Goal: Information Seeking & Learning: Learn about a topic

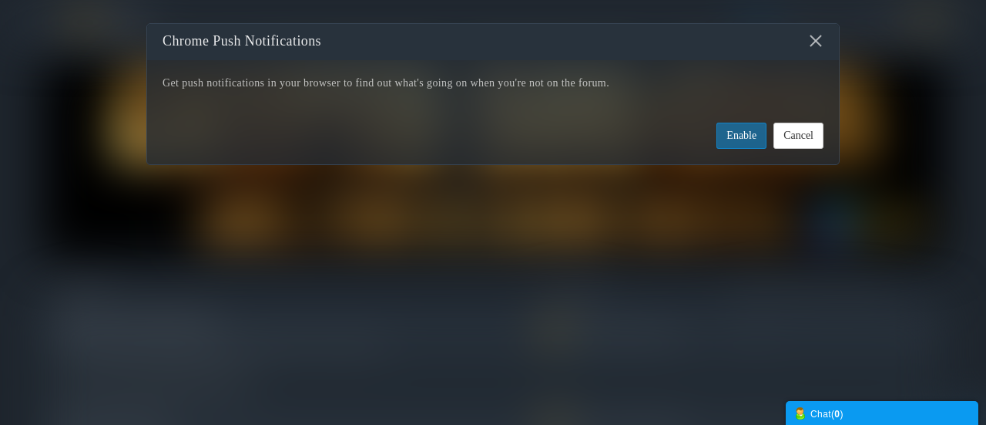
click at [742, 137] on button "Enable" at bounding box center [742, 136] width 50 height 26
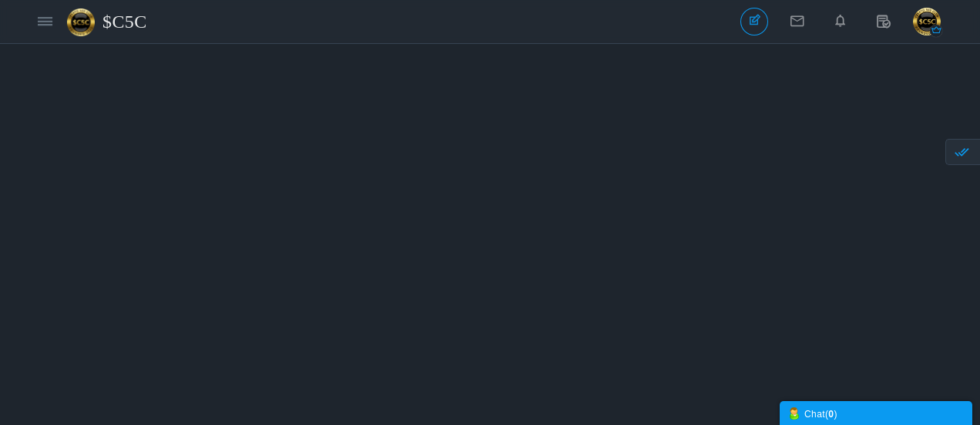
scroll to position [1678, 0]
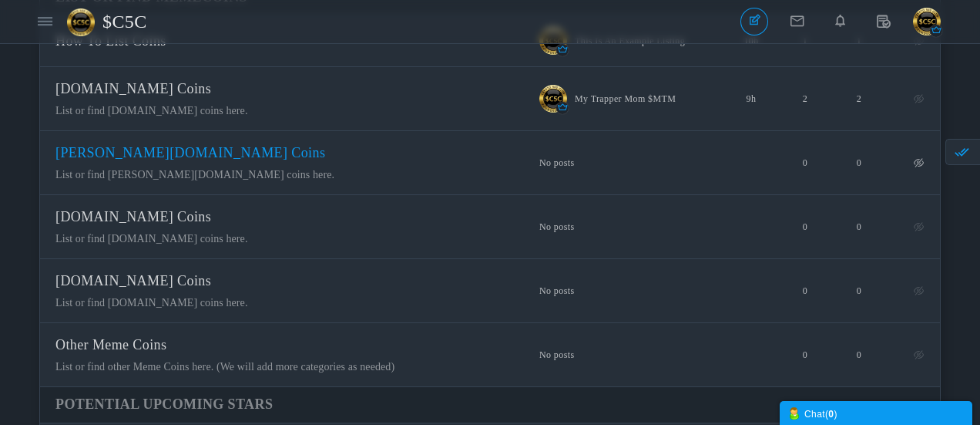
scroll to position [231, 0]
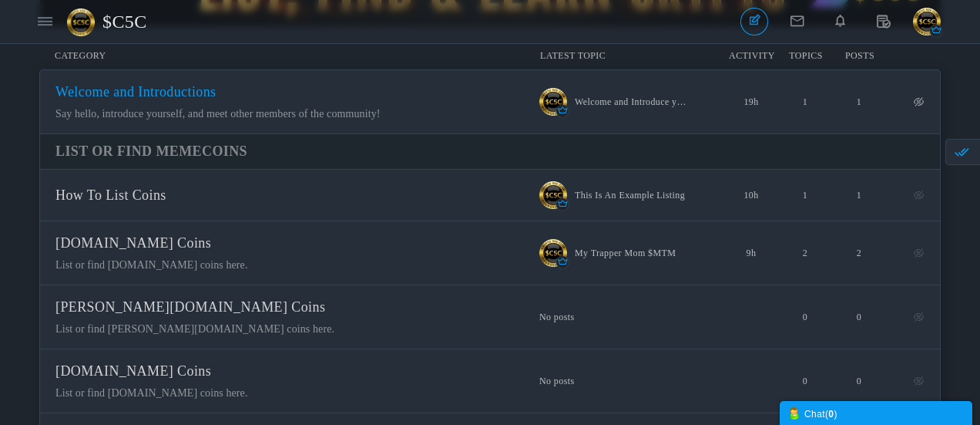
click at [217, 99] on span "Welcome and Introductions" at bounding box center [135, 91] width 161 height 15
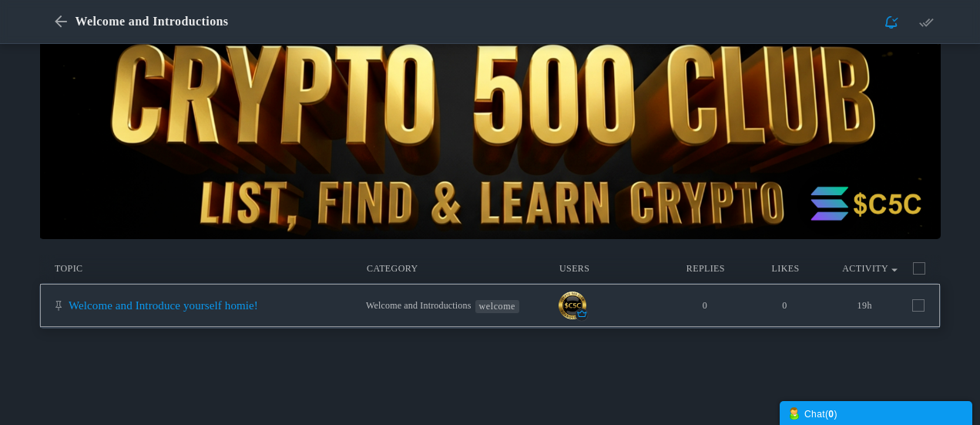
scroll to position [77, 0]
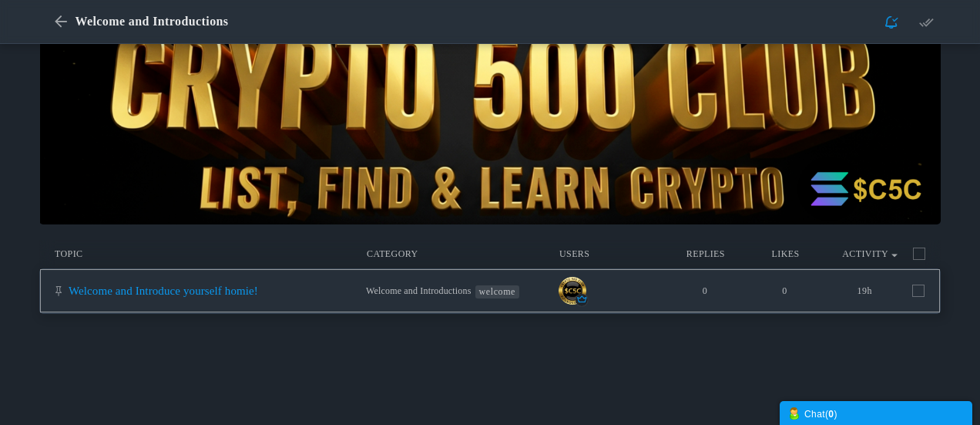
click at [258, 296] on link "Welcome and Introduce yourself homie!" at bounding box center [164, 290] width 190 height 12
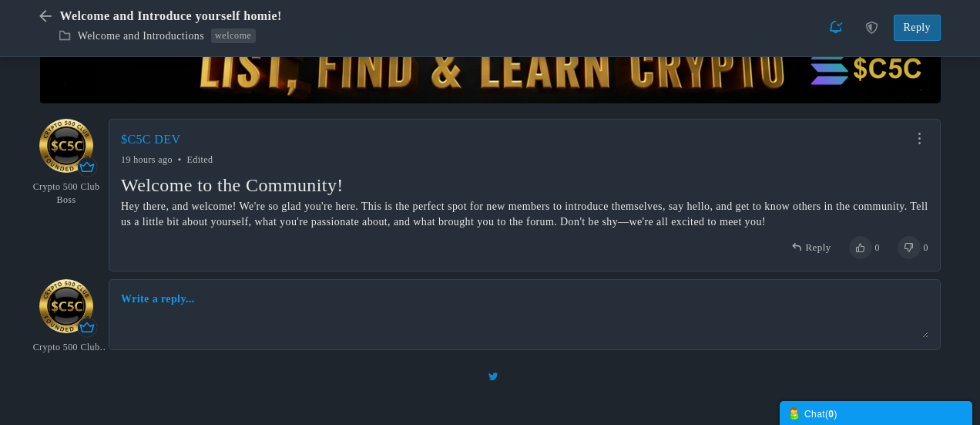
scroll to position [207, 0]
click at [918, 143] on link at bounding box center [920, 139] width 18 height 12
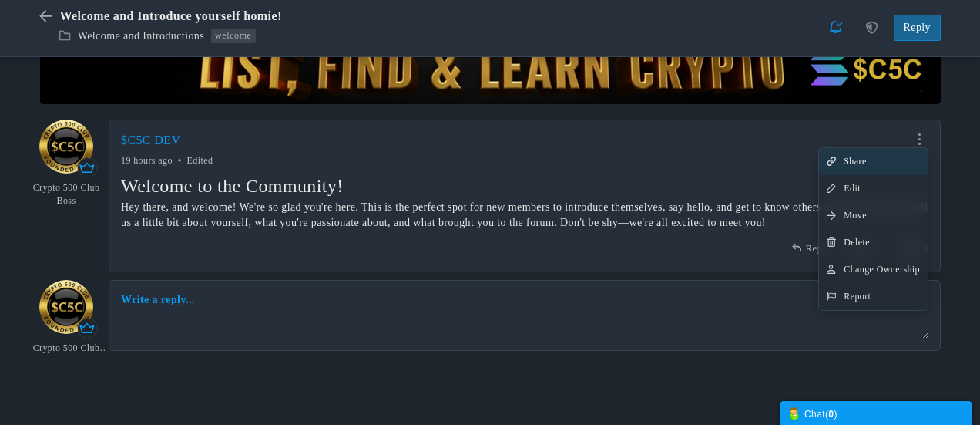
click at [848, 163] on span "Share" at bounding box center [855, 162] width 22 height 12
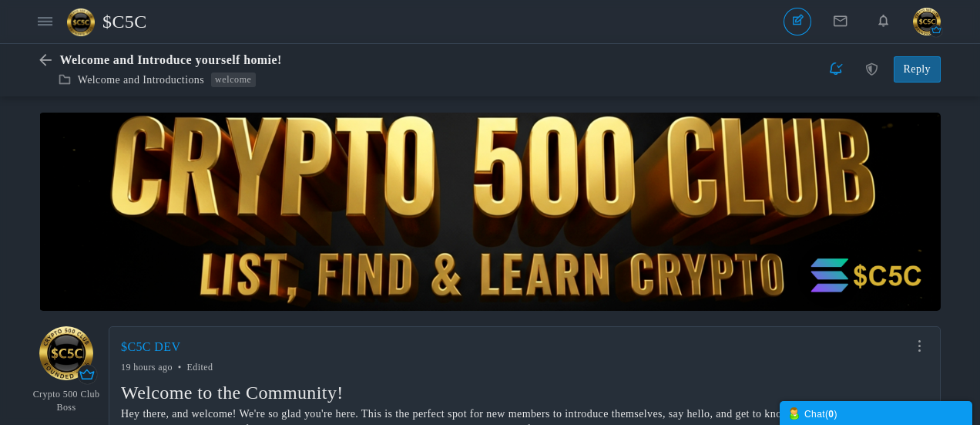
click at [127, 22] on span "$C5C" at bounding box center [130, 21] width 56 height 35
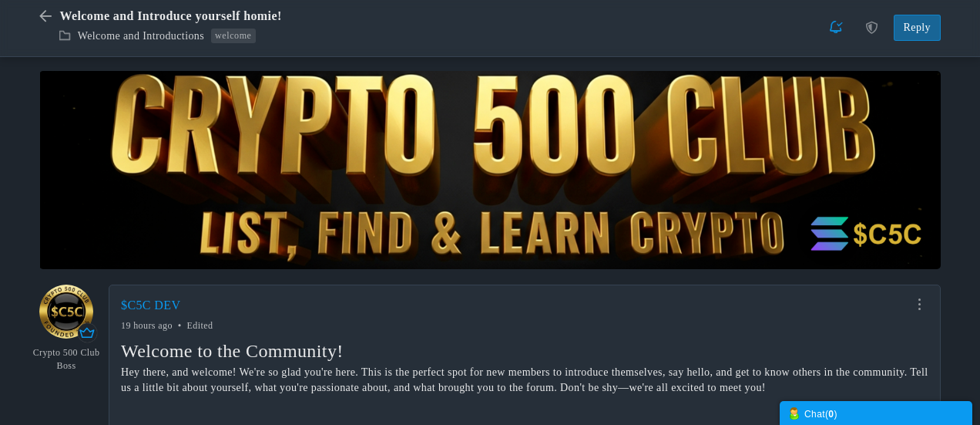
scroll to position [207, 0]
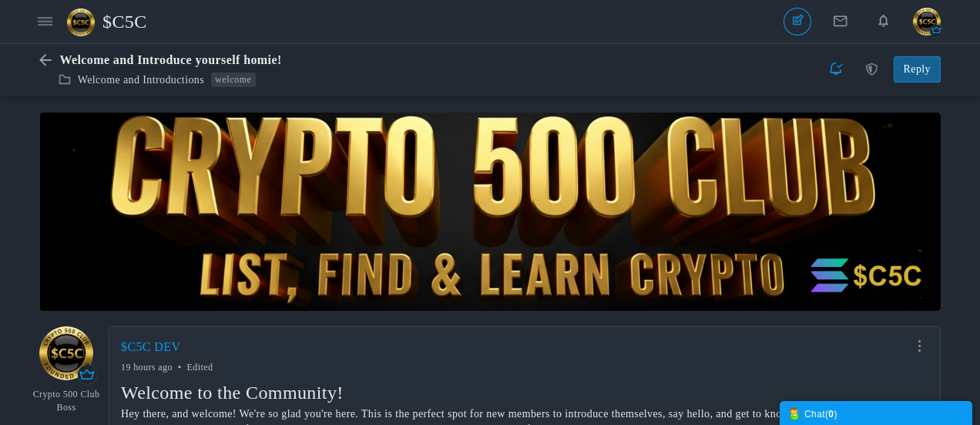
click at [133, 24] on span "$C5C" at bounding box center [130, 21] width 56 height 35
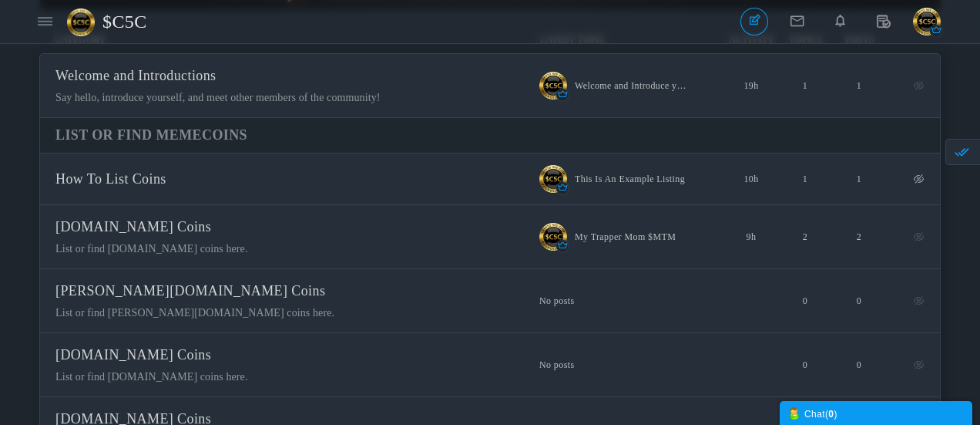
scroll to position [231, 0]
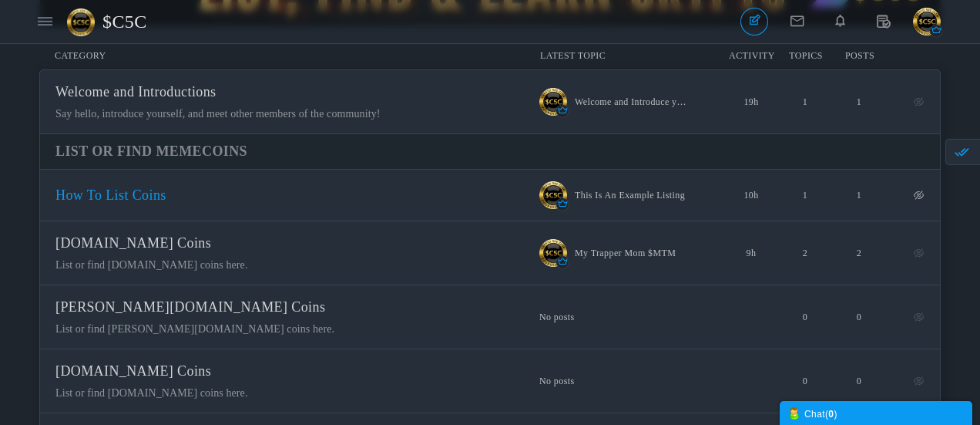
click at [166, 197] on span "How To List Coins" at bounding box center [110, 194] width 111 height 15
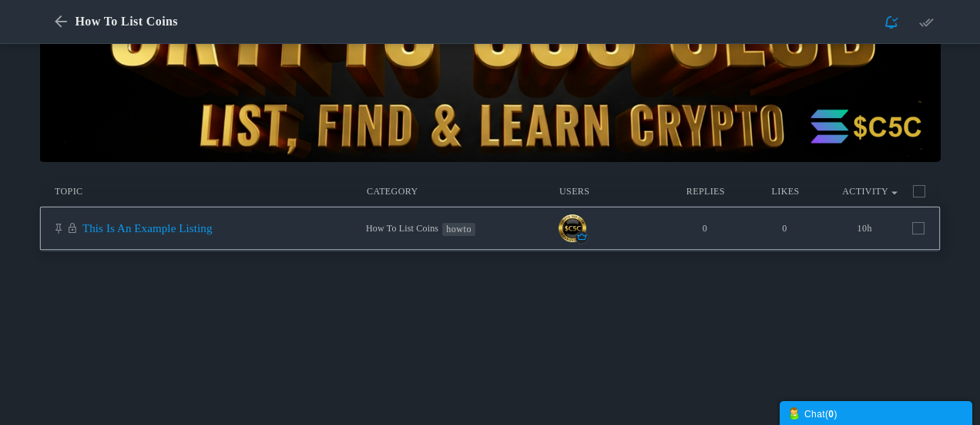
scroll to position [154, 0]
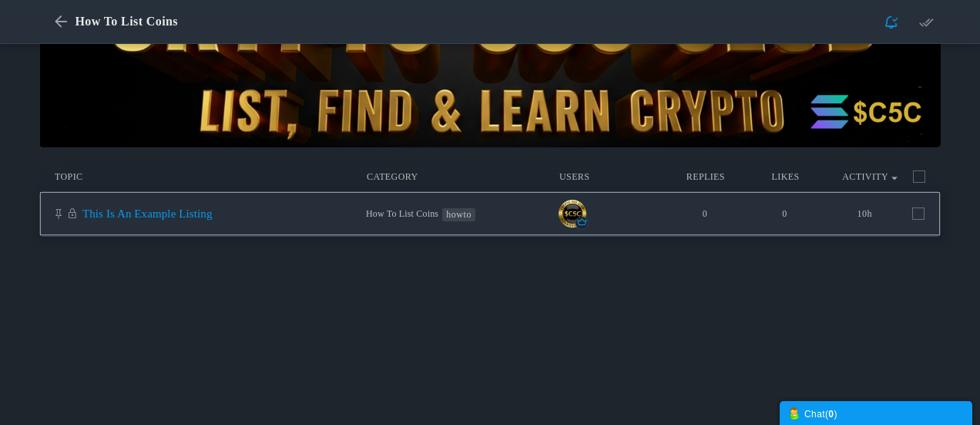
click at [213, 219] on link "This Is An Example Listing" at bounding box center [147, 213] width 130 height 12
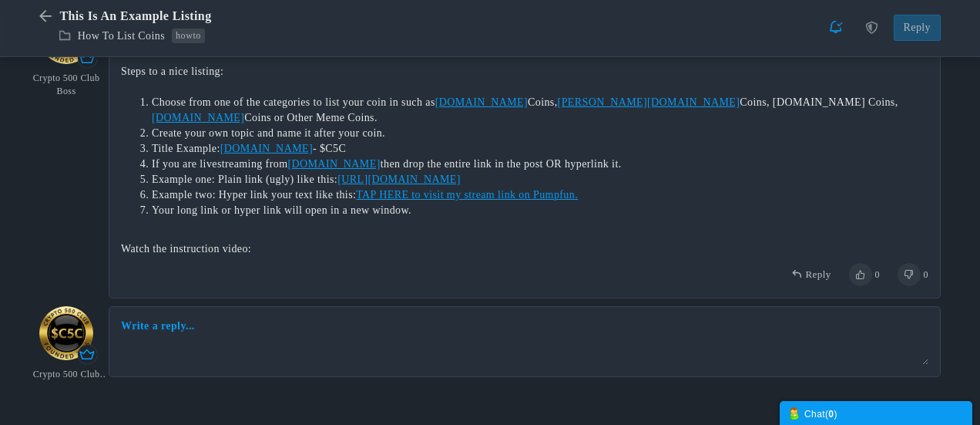
scroll to position [418, 0]
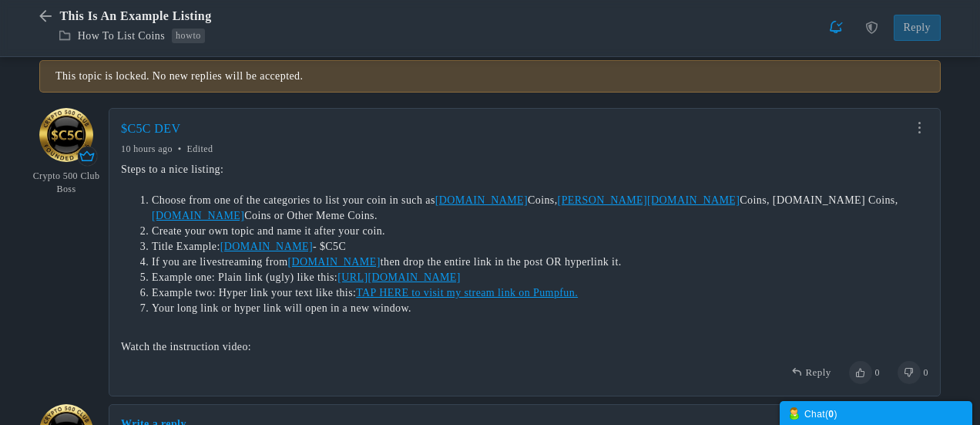
scroll to position [254, 0]
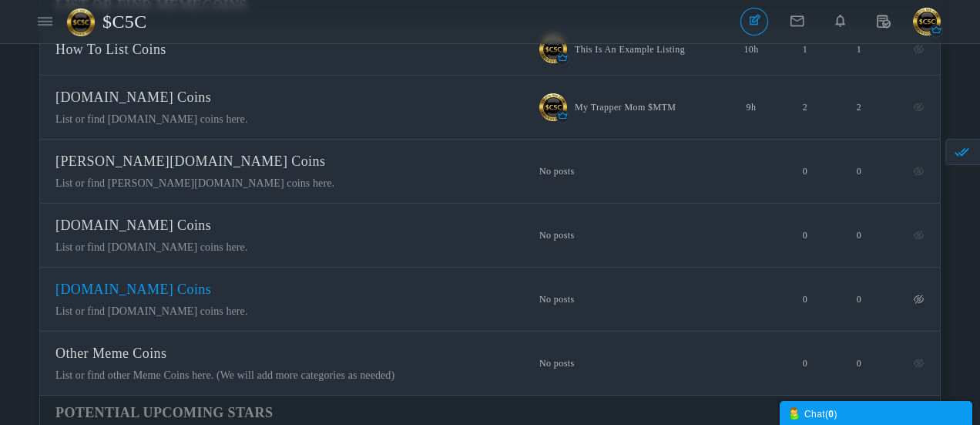
scroll to position [308, 0]
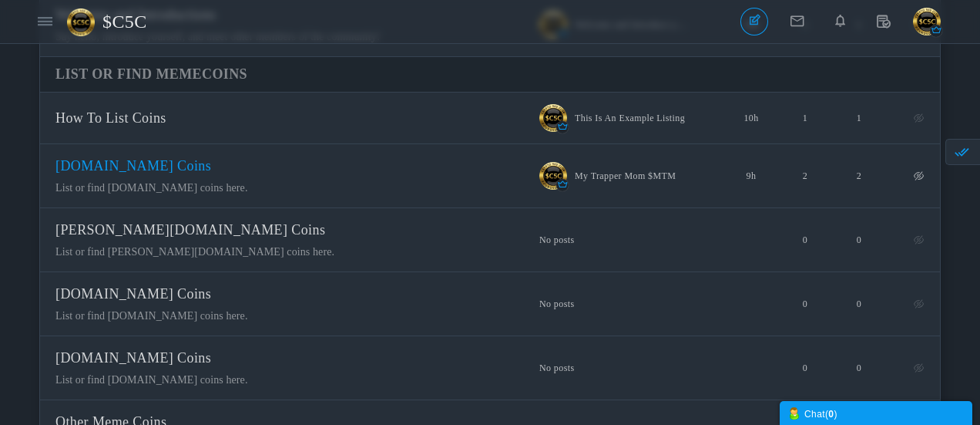
click at [211, 173] on span "[DOMAIN_NAME] Coins" at bounding box center [133, 165] width 156 height 15
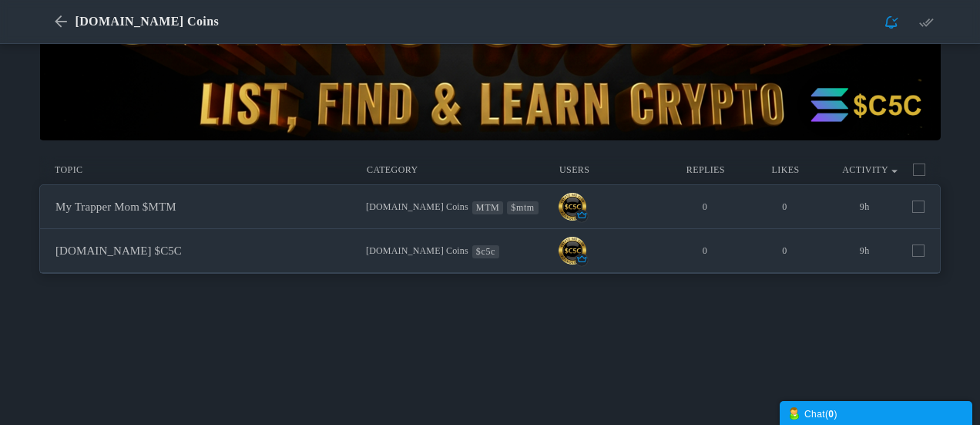
scroll to position [154, 0]
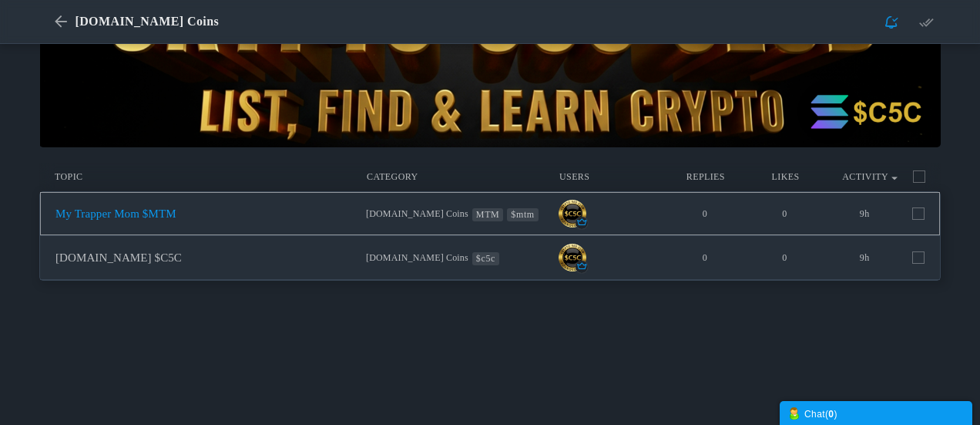
click at [176, 220] on link "My Trapper Mom $MTM" at bounding box center [115, 213] width 121 height 12
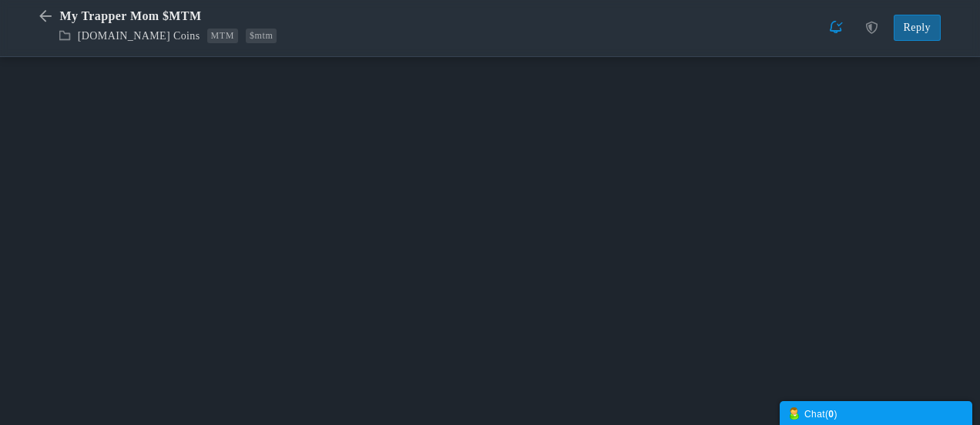
scroll to position [1487, 0]
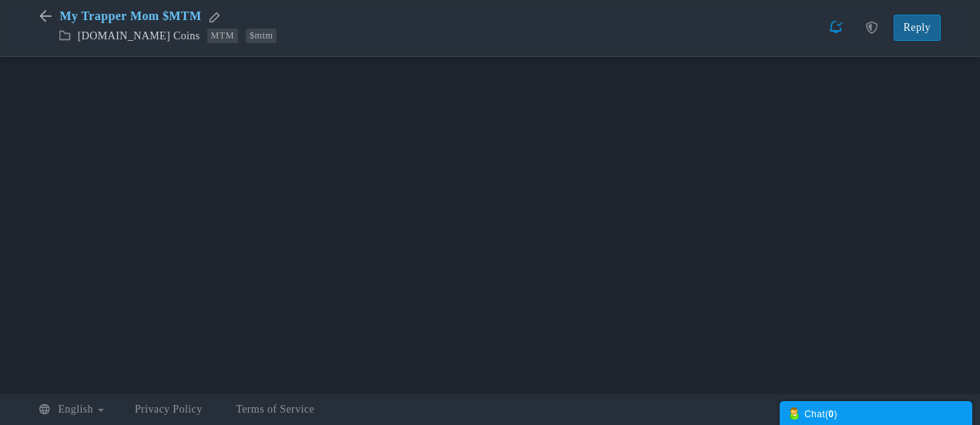
click at [105, 21] on span "My Trapper Mom $MTM" at bounding box center [132, 17] width 146 height 18
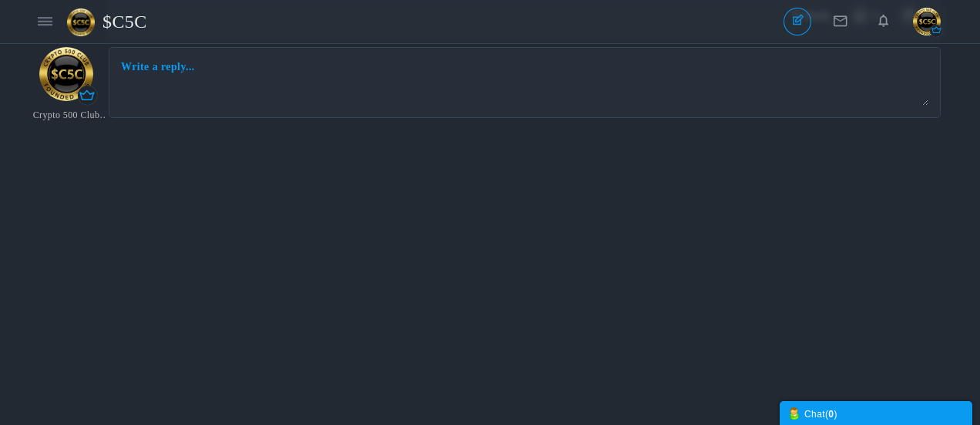
scroll to position [0, 0]
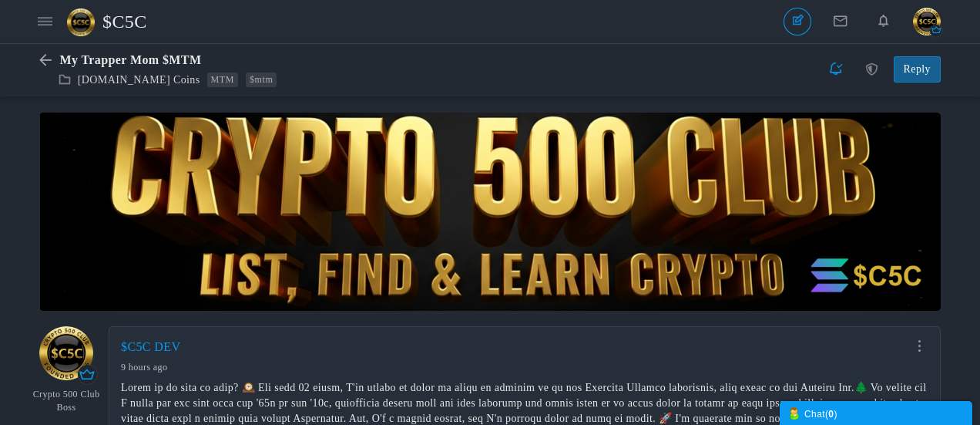
click at [119, 22] on span "$C5C" at bounding box center [130, 21] width 56 height 35
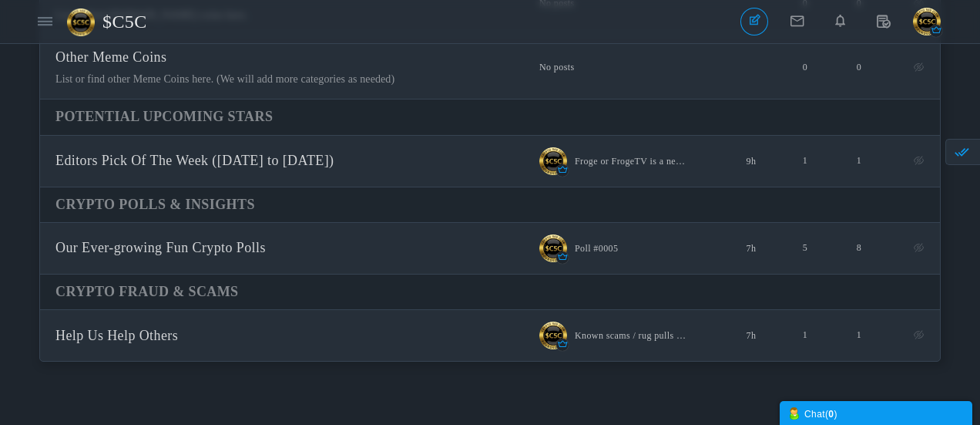
scroll to position [738, 0]
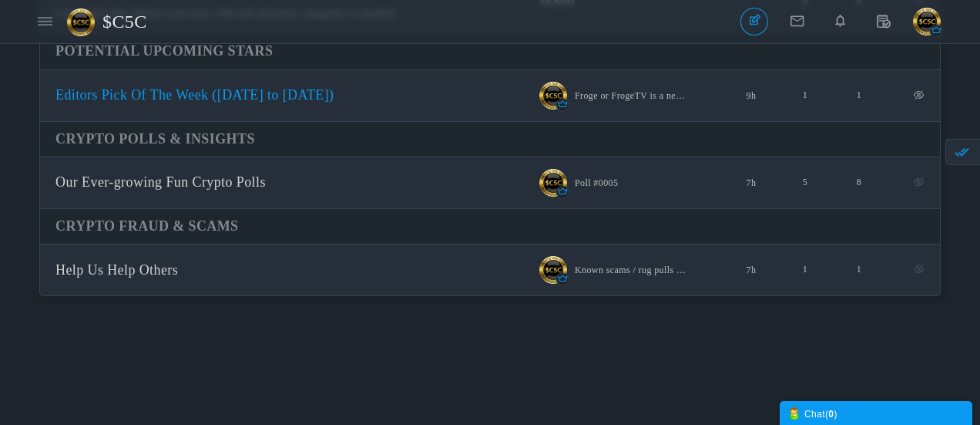
click at [198, 100] on span "Editors Pick Of The Week ([DATE] to [DATE])" at bounding box center [194, 94] width 279 height 15
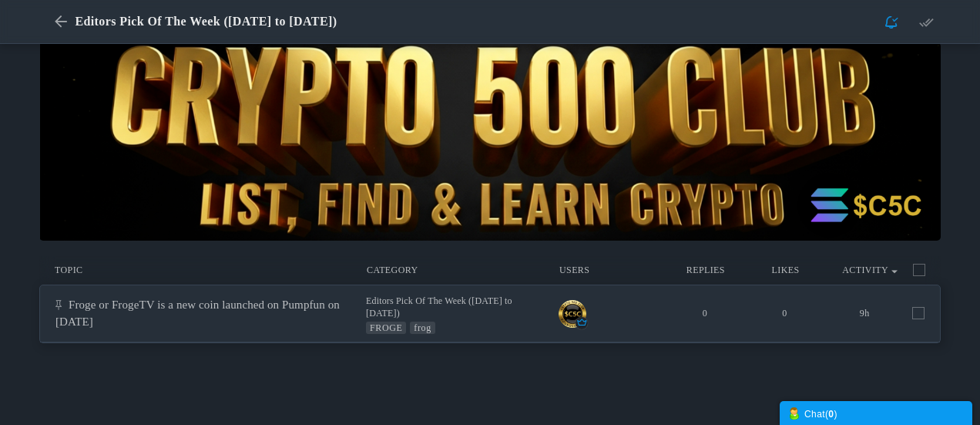
scroll to position [154, 0]
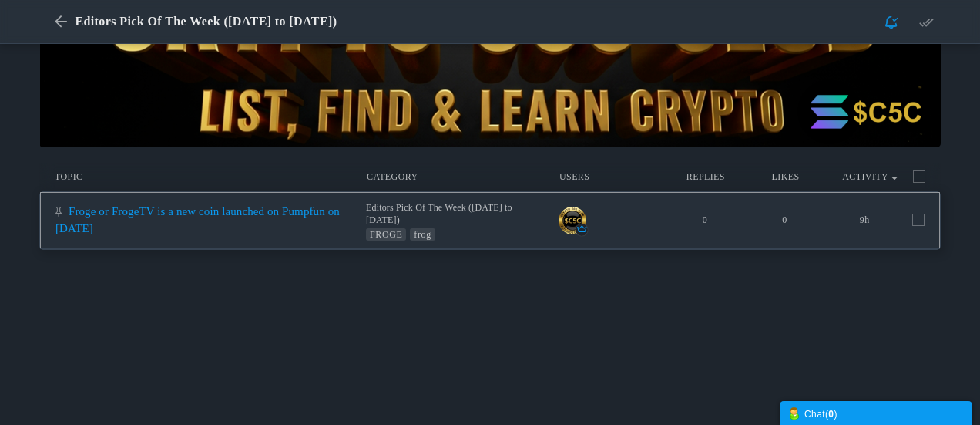
click at [223, 218] on link "Froge or FrogeTV is a new coin launched on Pumpfun on [DATE]" at bounding box center [197, 219] width 284 height 29
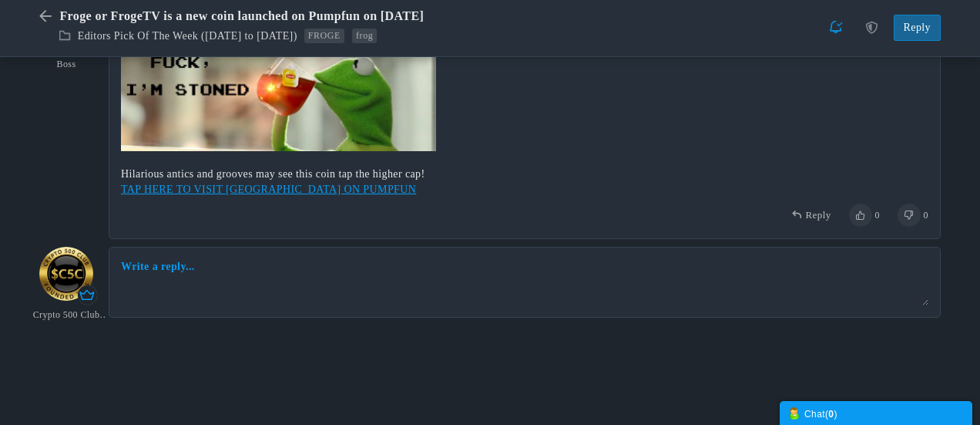
scroll to position [361, 0]
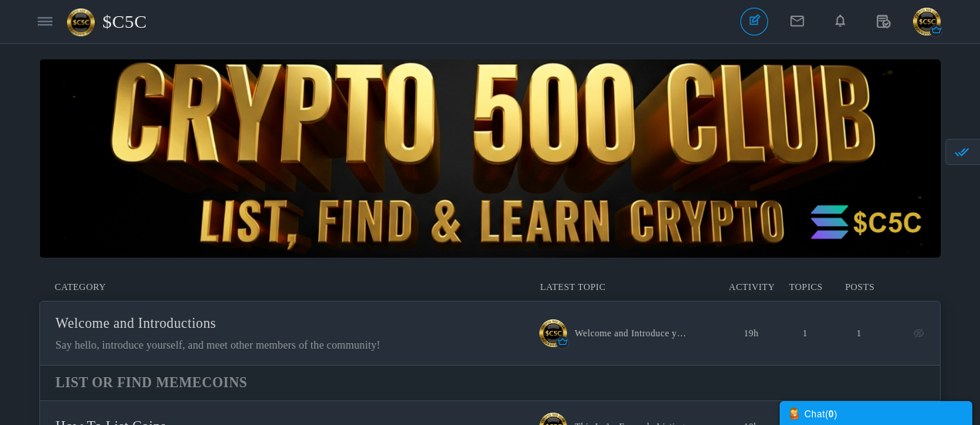
click at [126, 17] on span "$C5C" at bounding box center [130, 21] width 56 height 35
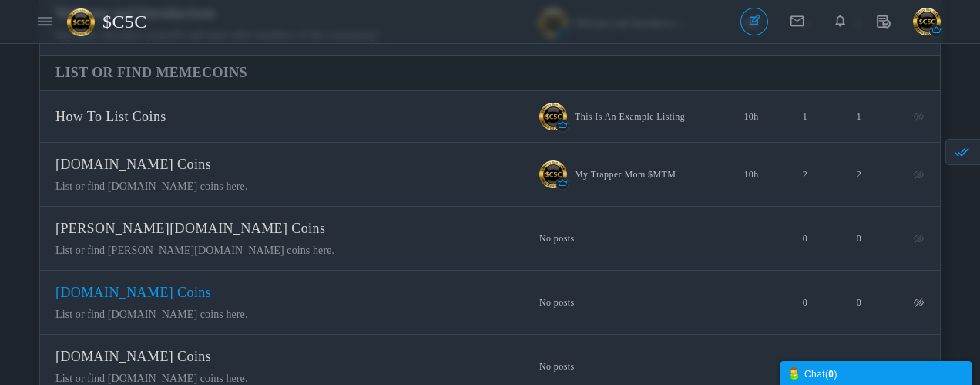
scroll to position [231, 0]
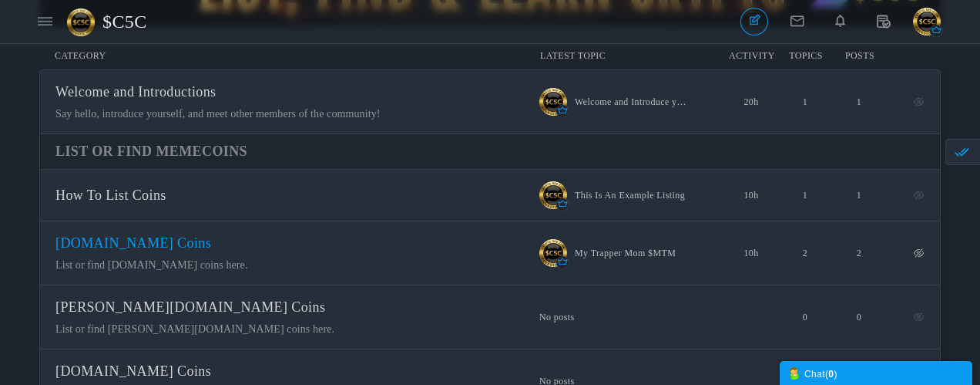
click at [211, 250] on span "[DOMAIN_NAME] Coins" at bounding box center [133, 242] width 156 height 15
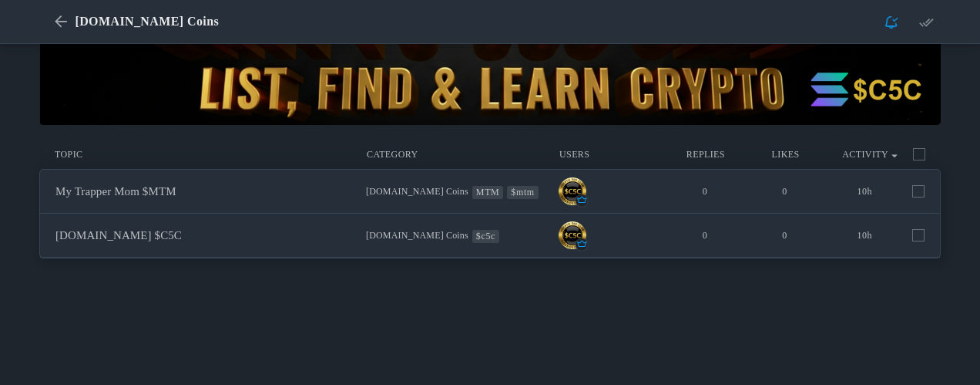
scroll to position [231, 0]
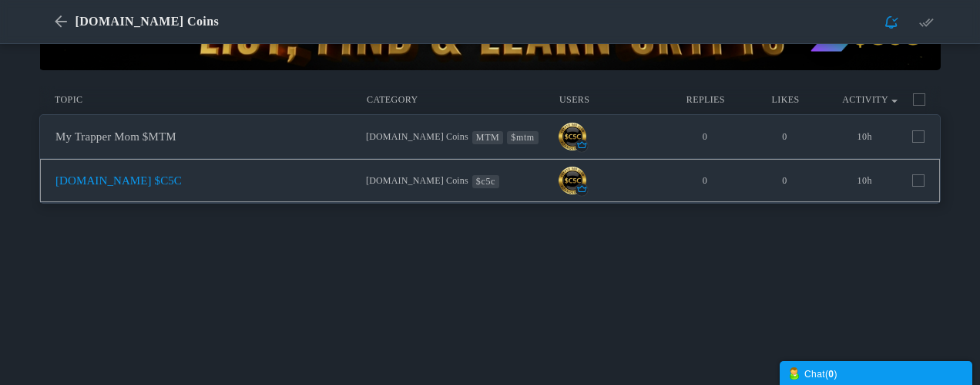
click at [182, 174] on link "[DOMAIN_NAME] $C5C" at bounding box center [118, 180] width 126 height 12
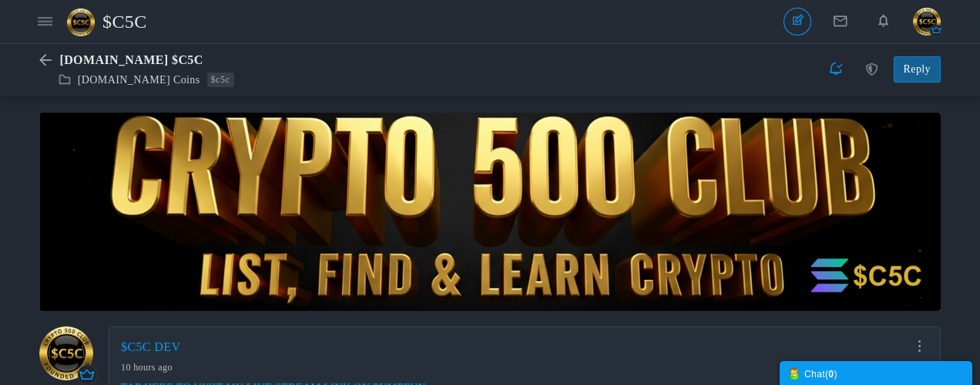
click at [130, 21] on span "$C5C" at bounding box center [130, 21] width 56 height 35
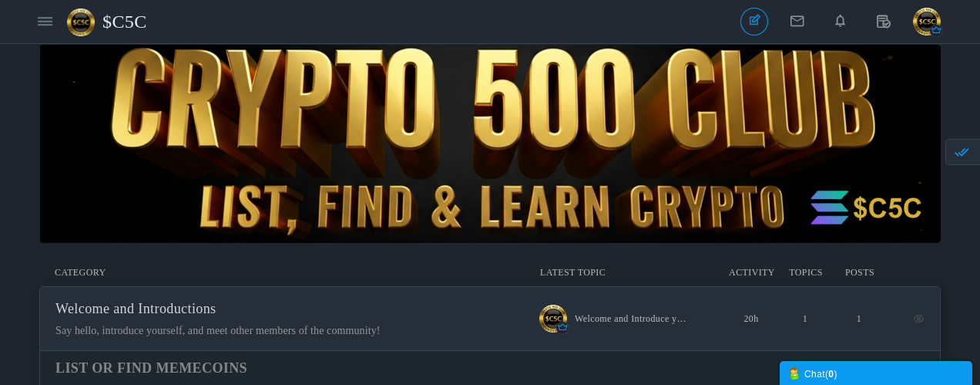
scroll to position [19, 0]
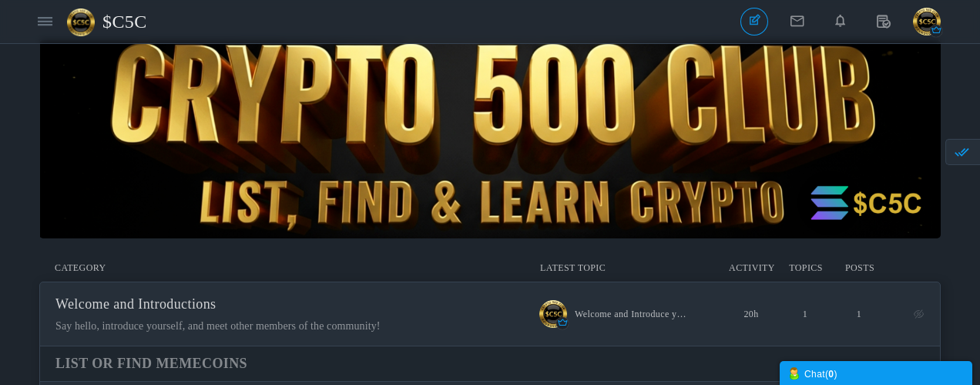
click at [925, 33] on img "button" at bounding box center [927, 22] width 28 height 28
click at [49, 23] on icon at bounding box center [45, 21] width 15 height 13
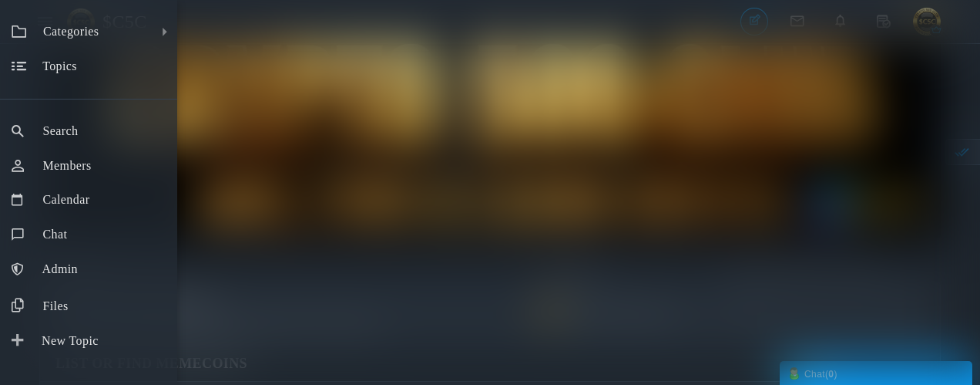
click at [210, 39] on div "Categories All Categories Categories Welcome and Introductions List Or Find Mem…" at bounding box center [490, 192] width 980 height 385
